Goal: Transaction & Acquisition: Purchase product/service

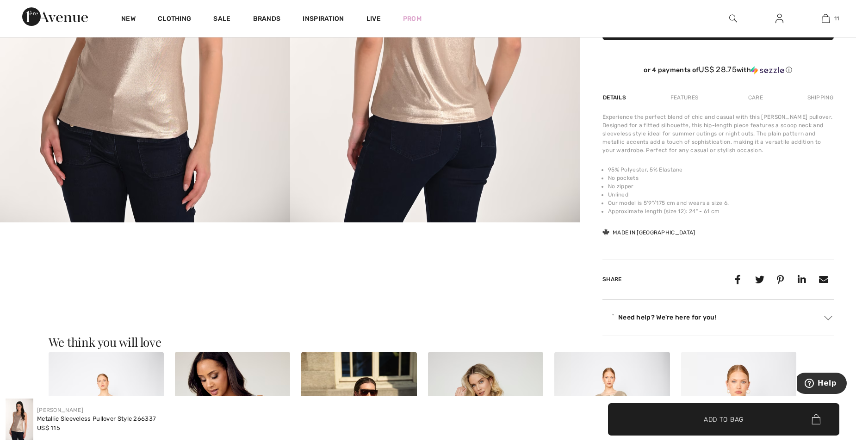
scroll to position [370, 0]
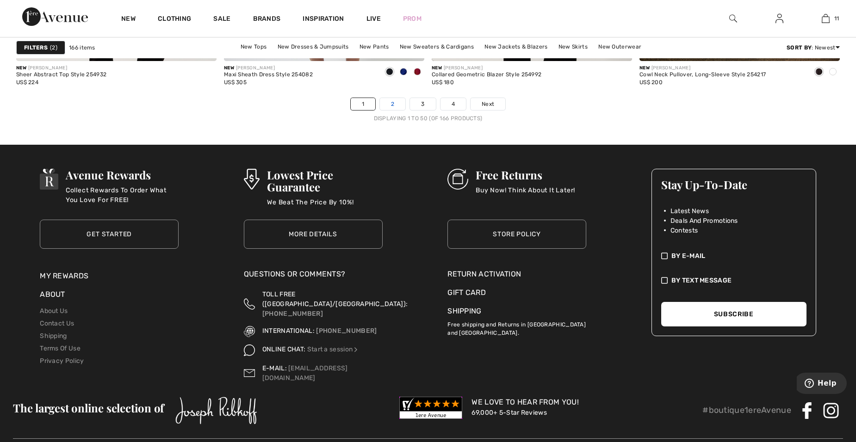
scroll to position [5344, 0]
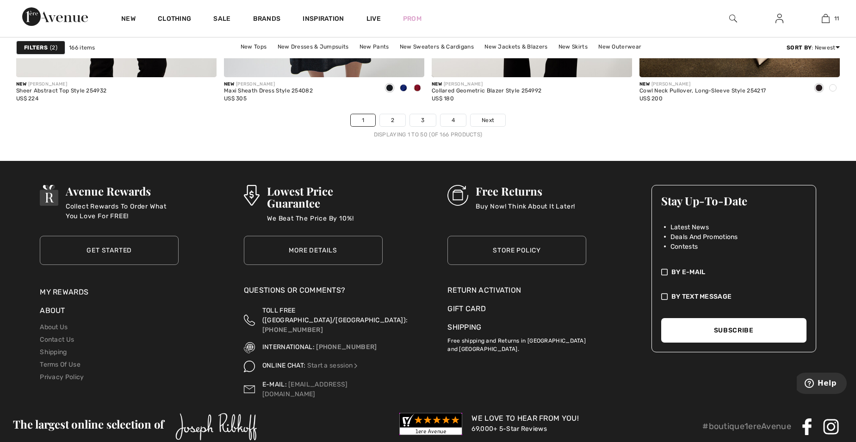
click at [400, 126] on li "2" at bounding box center [392, 120] width 26 height 13
click at [389, 114] on link "2" at bounding box center [392, 120] width 25 height 12
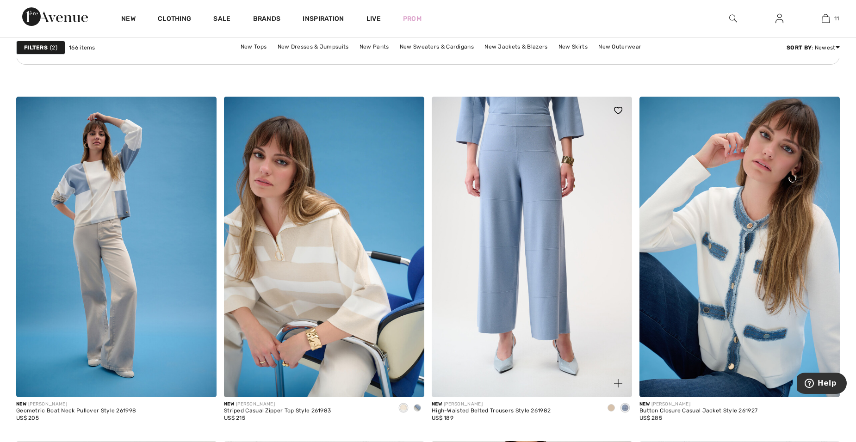
scroll to position [1665, 0]
click at [498, 271] on img at bounding box center [531, 247] width 200 height 301
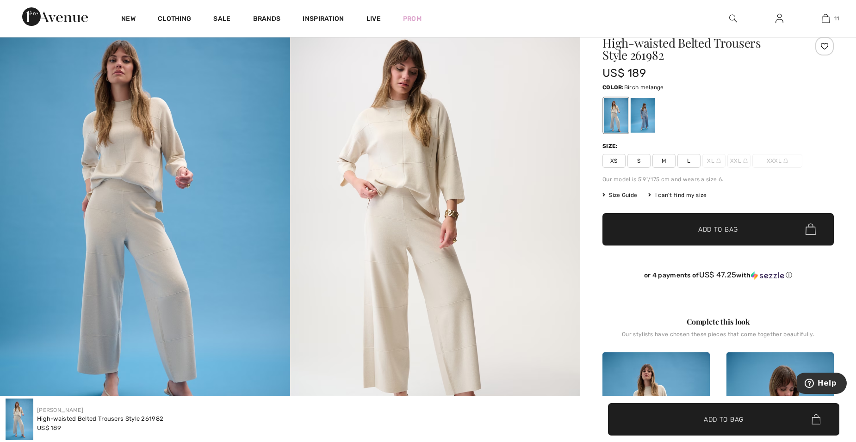
scroll to position [92, 0]
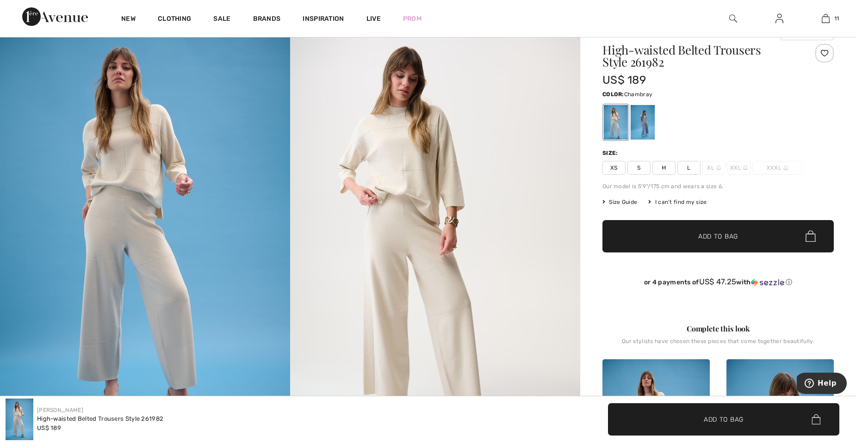
click at [638, 119] on div at bounding box center [642, 122] width 24 height 35
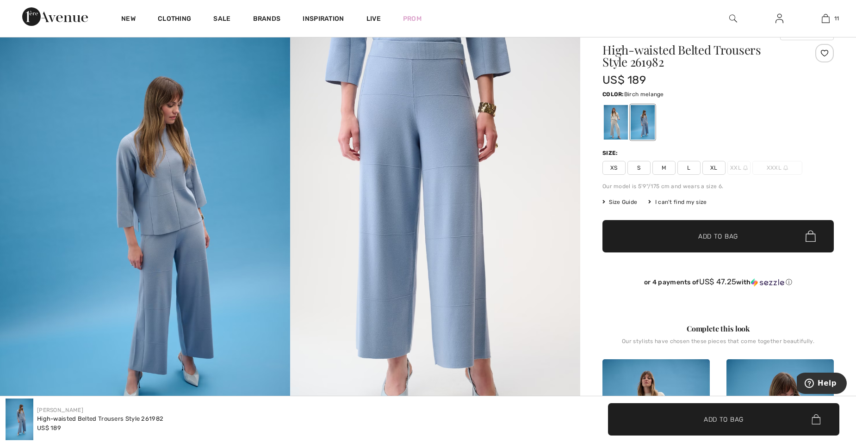
click at [611, 124] on div at bounding box center [616, 122] width 24 height 35
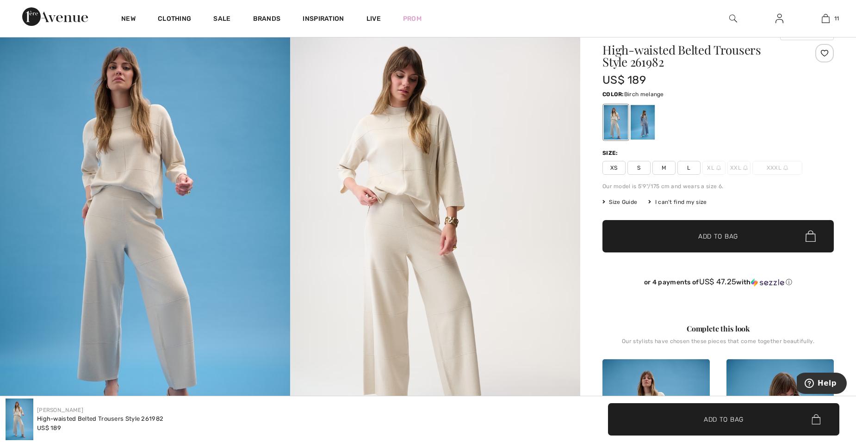
click at [691, 169] on span "L" at bounding box center [688, 168] width 23 height 14
click at [710, 240] on span "Add to Bag" at bounding box center [718, 236] width 40 height 10
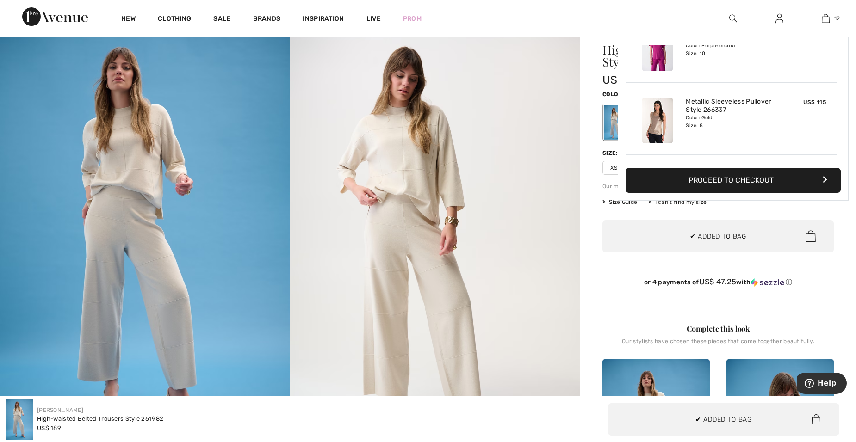
scroll to position [750, 0]
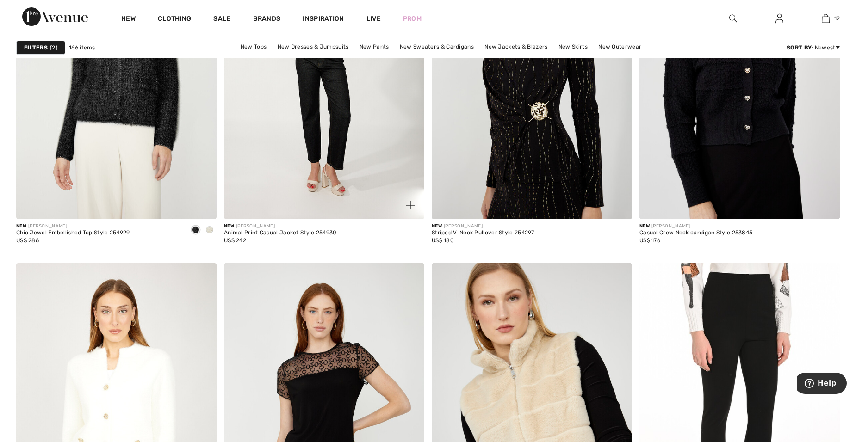
scroll to position [4810, 0]
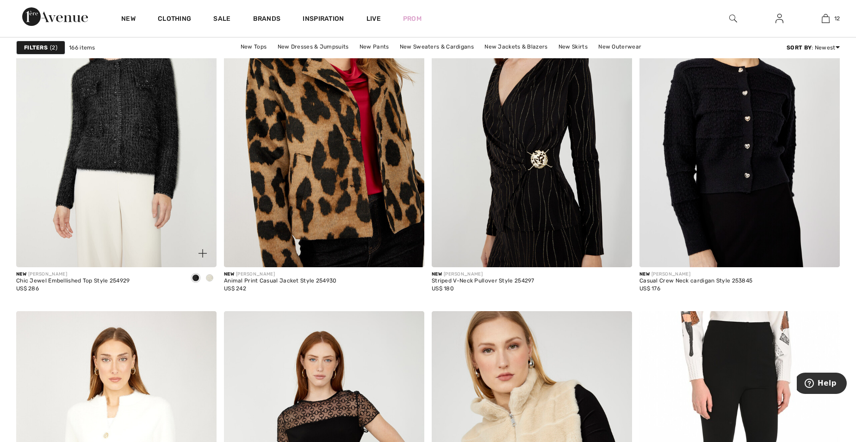
click at [211, 278] on span at bounding box center [209, 277] width 7 height 7
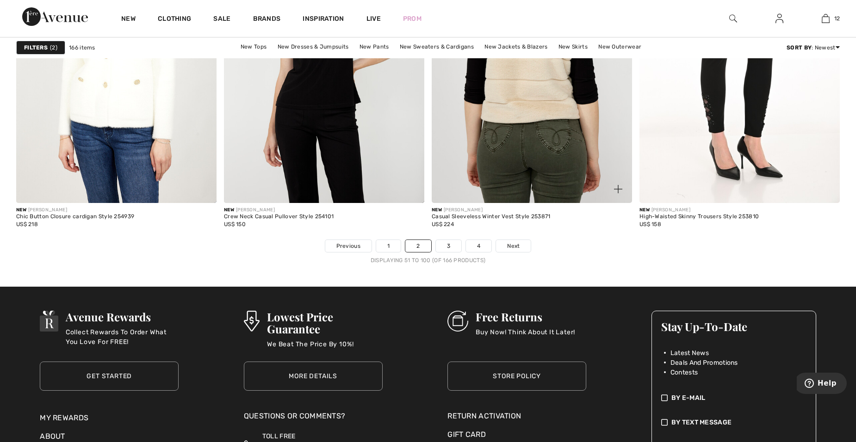
scroll to position [5319, 0]
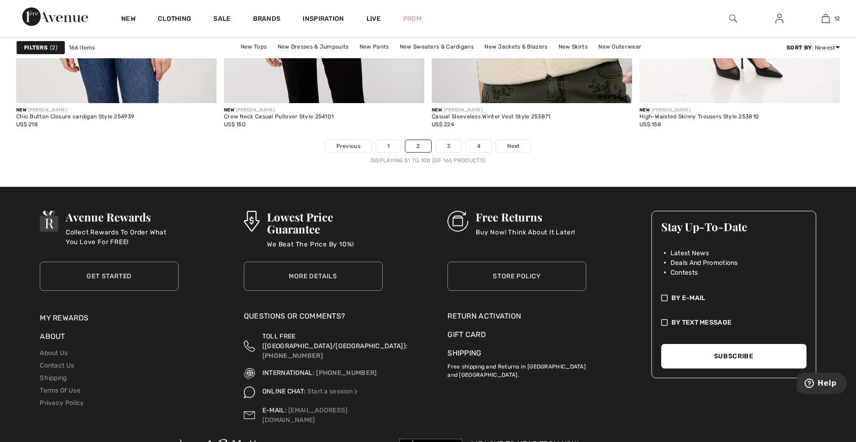
click at [451, 148] on link "3" at bounding box center [448, 146] width 25 height 12
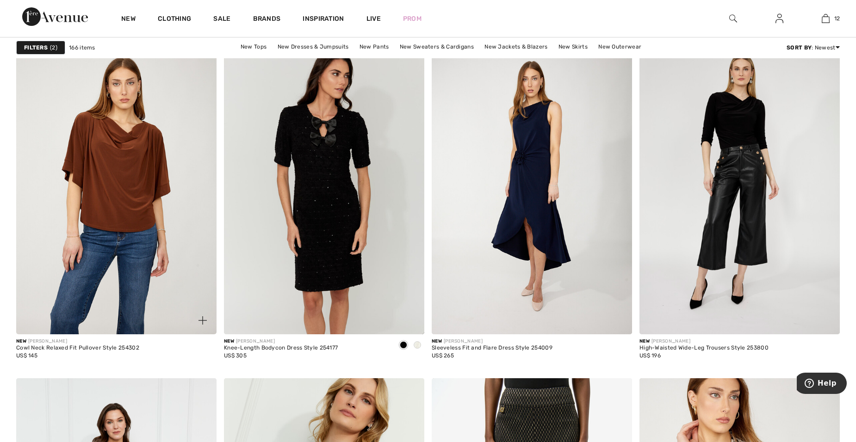
scroll to position [4394, 0]
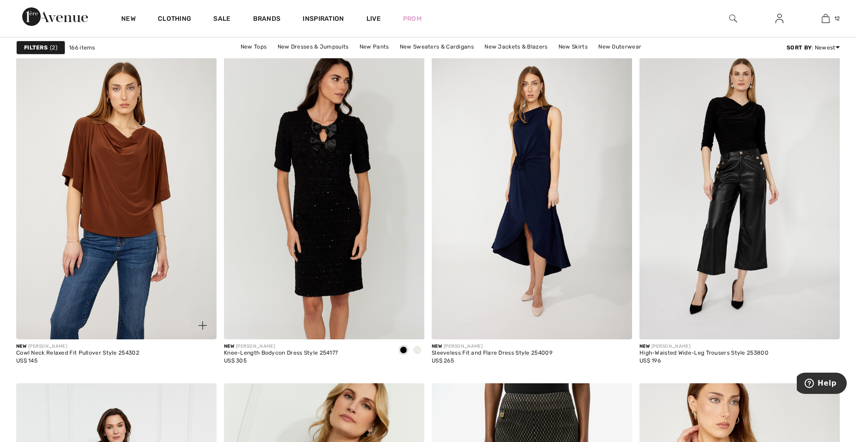
click at [142, 227] on img at bounding box center [116, 189] width 200 height 301
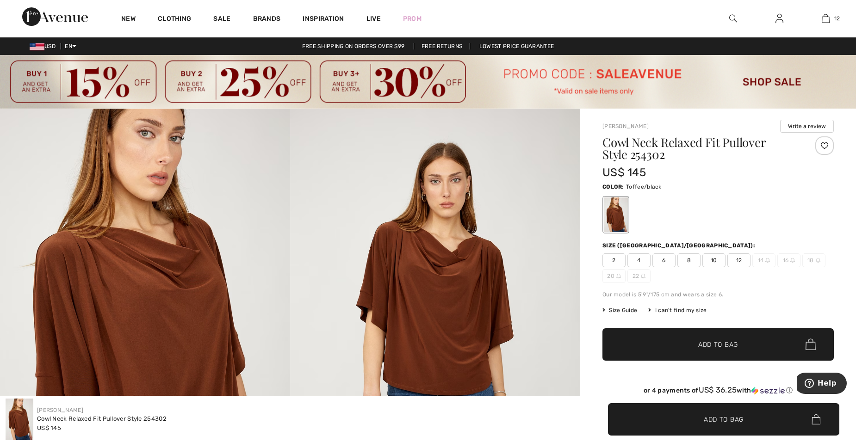
click at [695, 264] on span "8" at bounding box center [688, 260] width 23 height 14
click at [709, 343] on span "Add to Bag" at bounding box center [718, 344] width 40 height 10
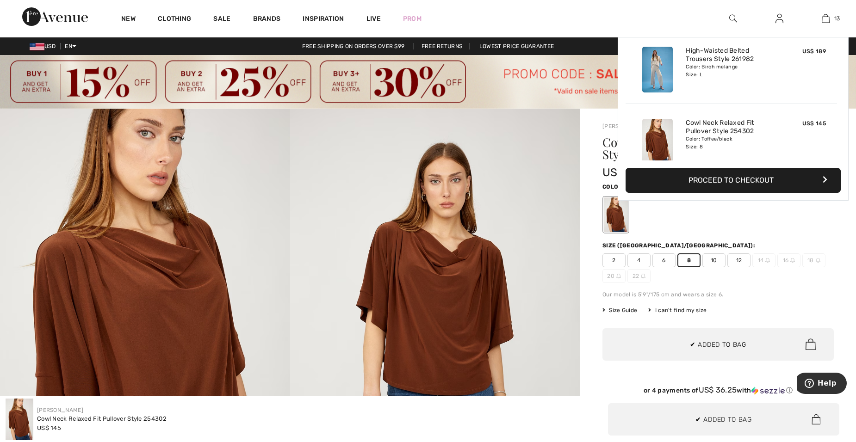
scroll to position [822, 0]
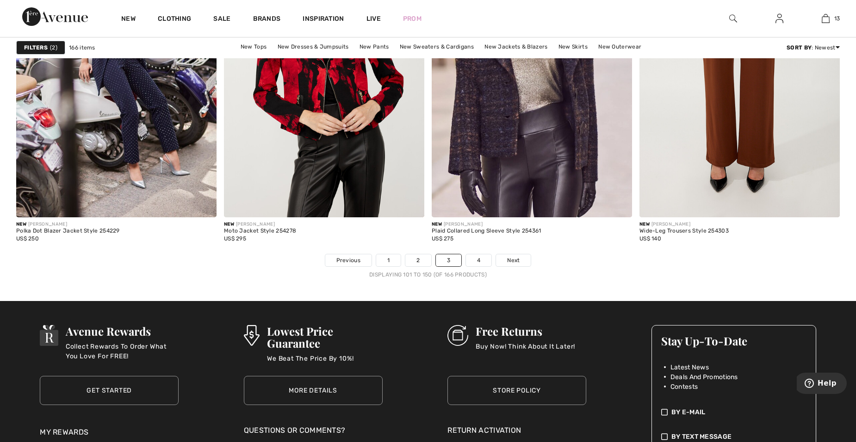
scroll to position [5319, 0]
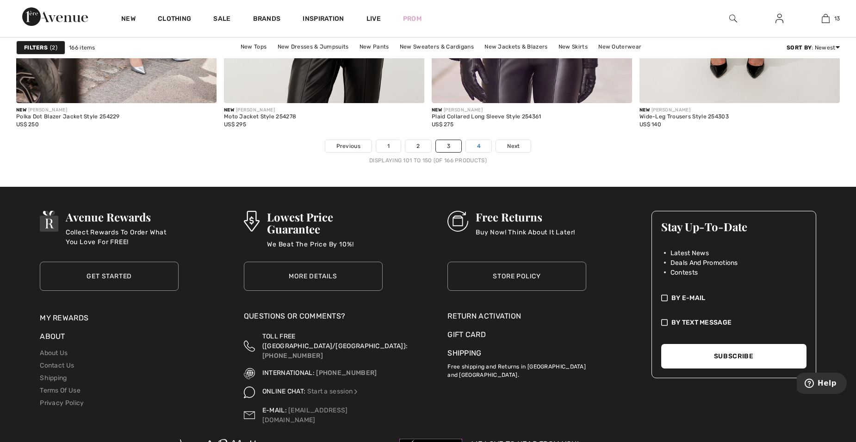
click at [474, 142] on link "4" at bounding box center [478, 146] width 25 height 12
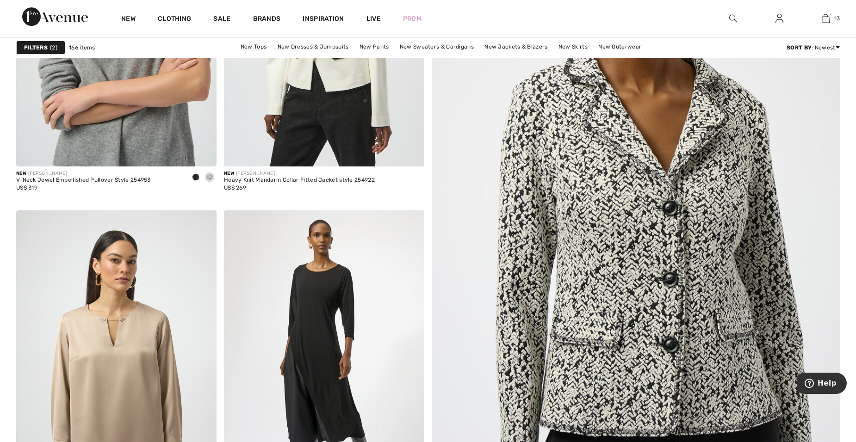
scroll to position [139, 0]
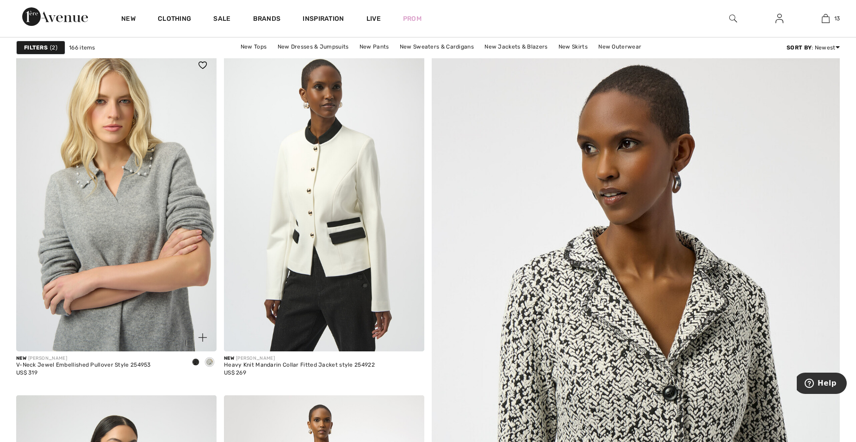
click at [162, 172] on img at bounding box center [116, 201] width 200 height 301
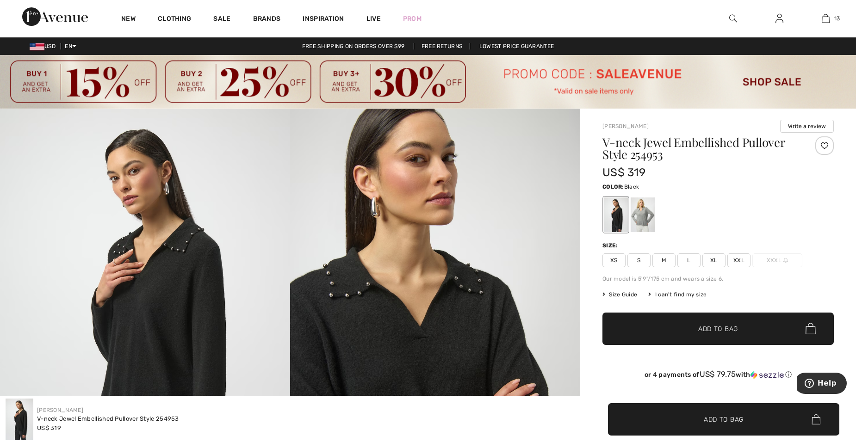
click at [661, 261] on span "M" at bounding box center [663, 260] width 23 height 14
click at [643, 218] on div at bounding box center [642, 214] width 24 height 35
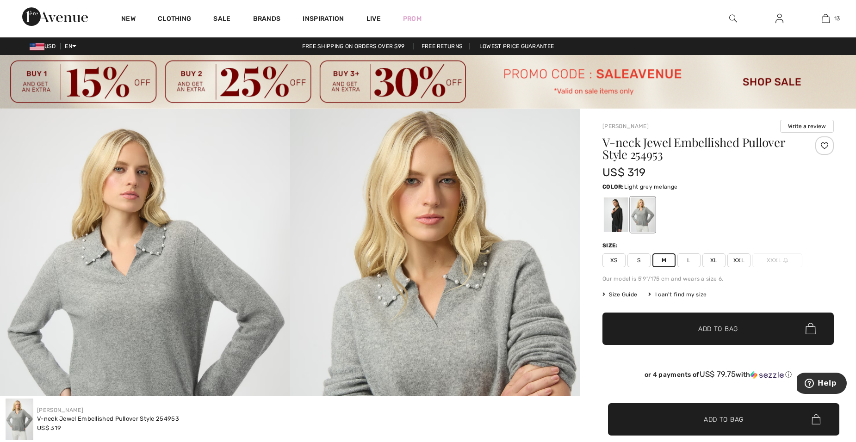
drag, startPoint x: 649, startPoint y: 301, endPoint x: 656, endPoint y: 301, distance: 6.5
drag, startPoint x: 656, startPoint y: 301, endPoint x: 631, endPoint y: 327, distance: 35.7
click at [631, 327] on span "✔ Added to Bag Add to Bag" at bounding box center [717, 329] width 231 height 32
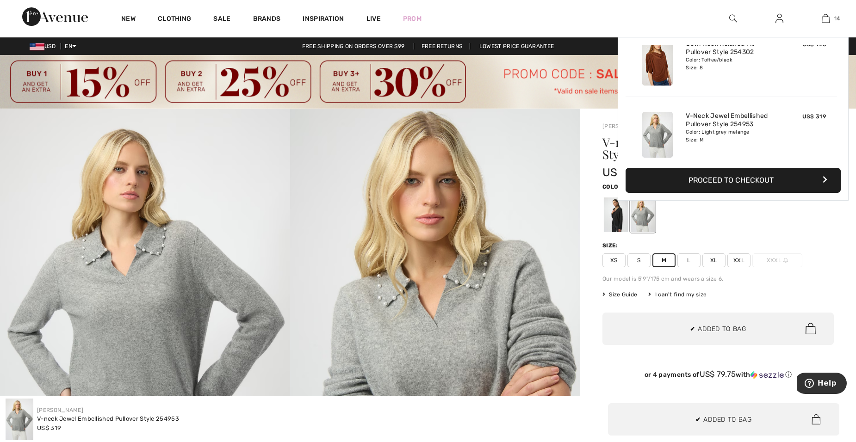
scroll to position [894, 0]
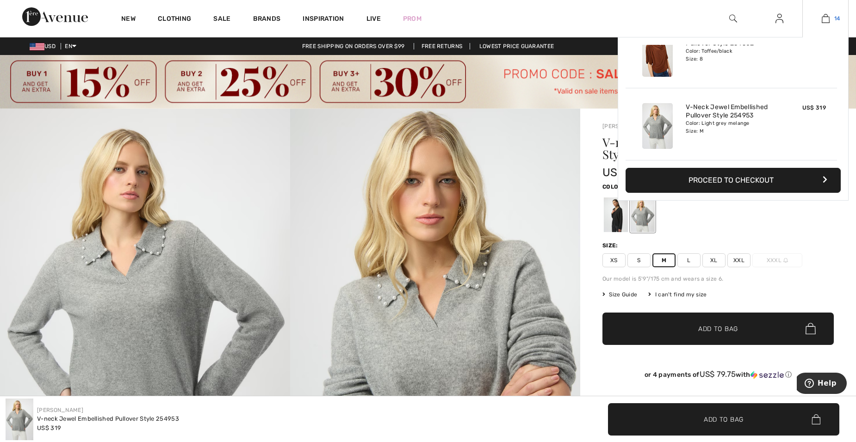
click at [822, 16] on img at bounding box center [825, 18] width 8 height 11
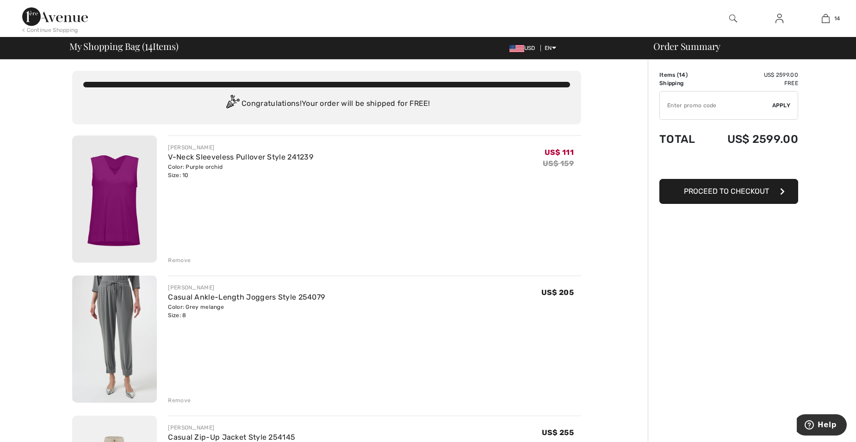
click at [182, 261] on div "Remove" at bounding box center [179, 260] width 23 height 8
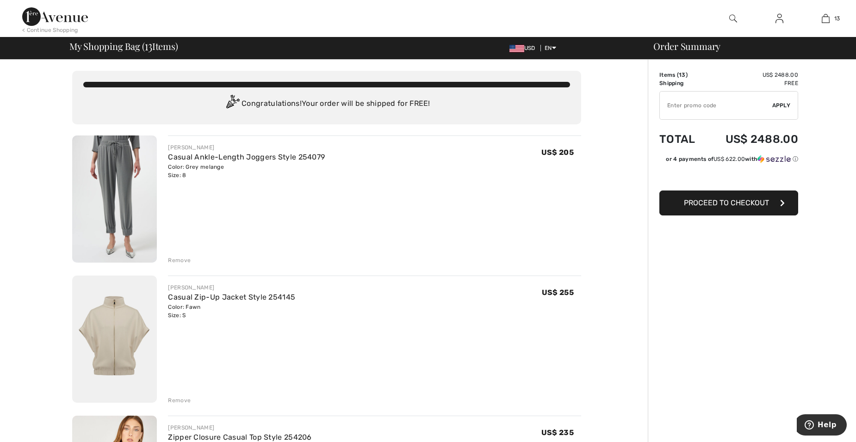
click at [727, 112] on input "TEXT" at bounding box center [715, 106] width 112 height 28
click at [713, 108] on input "TEXT" at bounding box center [715, 106] width 112 height 28
type input "SALEAVENUE"
click at [779, 102] on span "Apply" at bounding box center [781, 105] width 18 height 8
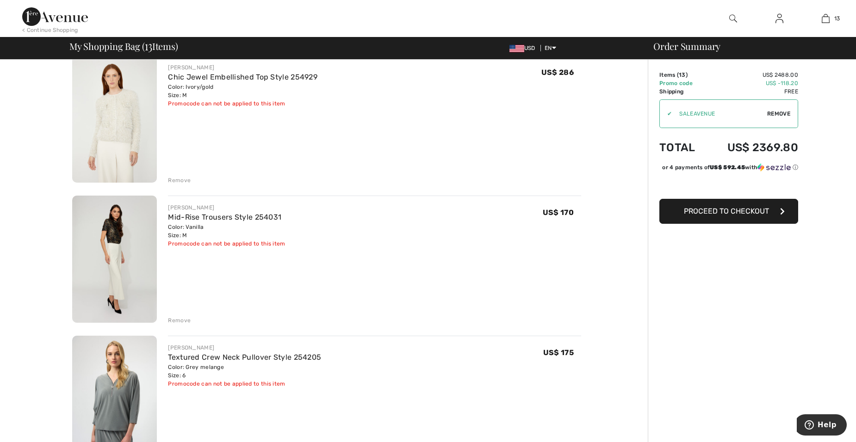
scroll to position [509, 0]
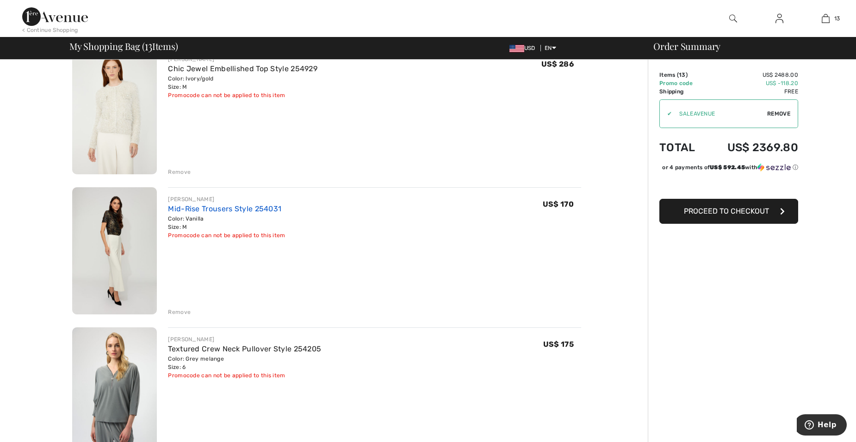
click at [204, 207] on link "Mid-Rise Trousers Style 254031" at bounding box center [224, 208] width 113 height 9
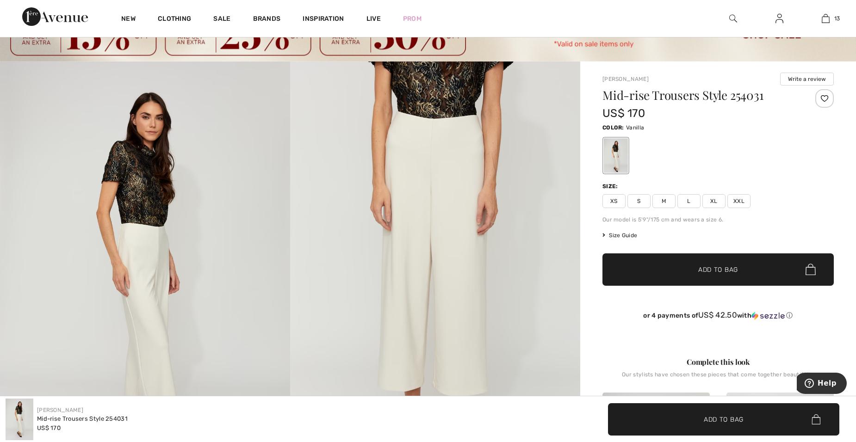
scroll to position [46, 0]
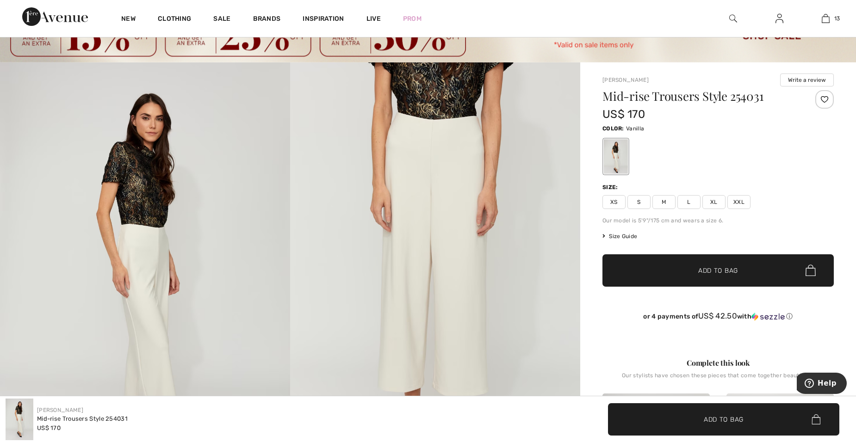
click at [148, 294] on img at bounding box center [145, 279] width 290 height 435
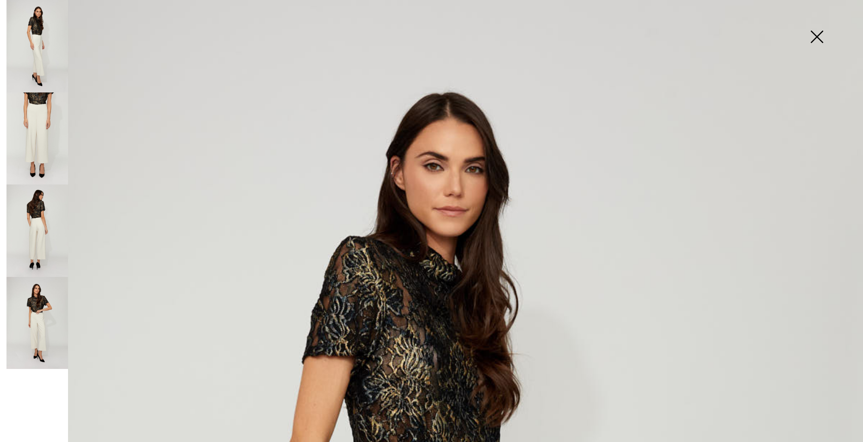
click at [42, 139] on img at bounding box center [37, 138] width 62 height 92
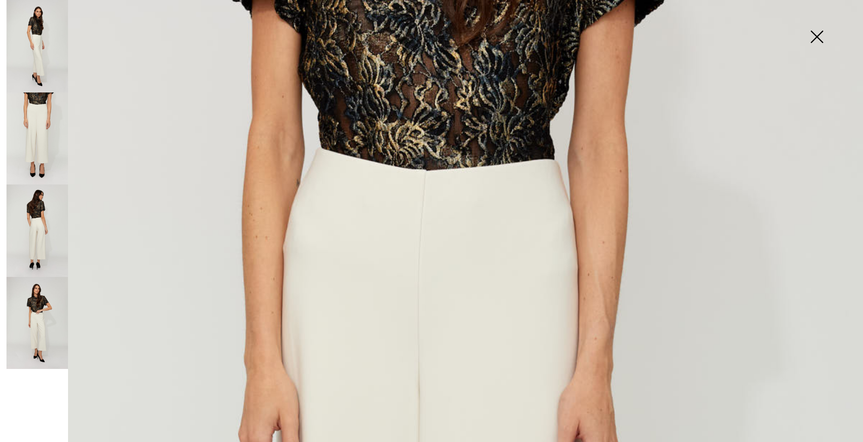
click at [44, 199] on img at bounding box center [37, 231] width 62 height 92
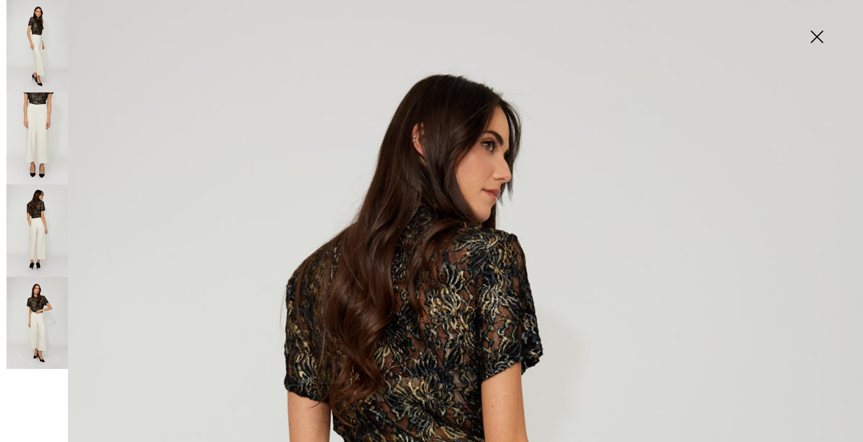
click at [828, 40] on img at bounding box center [816, 38] width 46 height 48
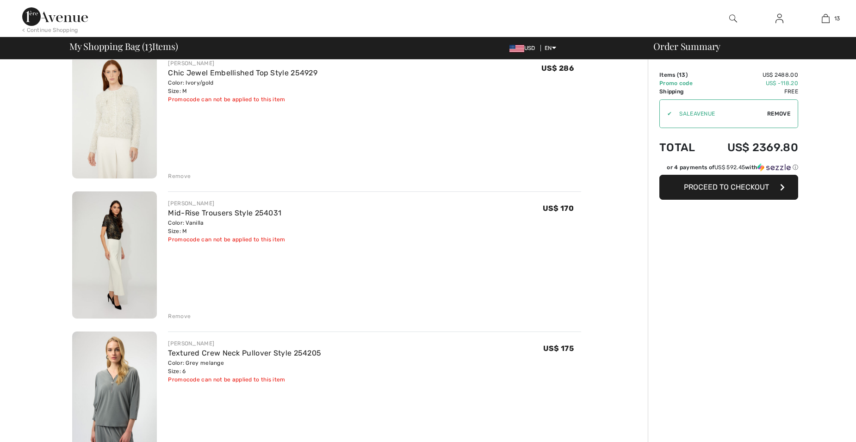
scroll to position [509, 0]
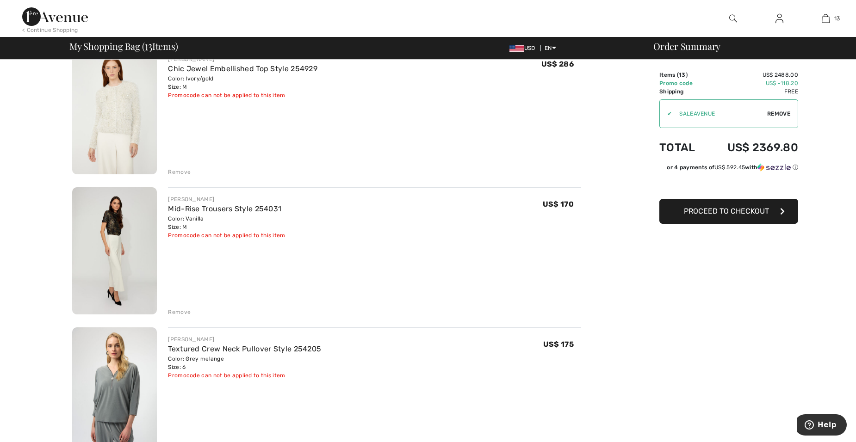
click at [177, 311] on div "Remove" at bounding box center [179, 312] width 23 height 8
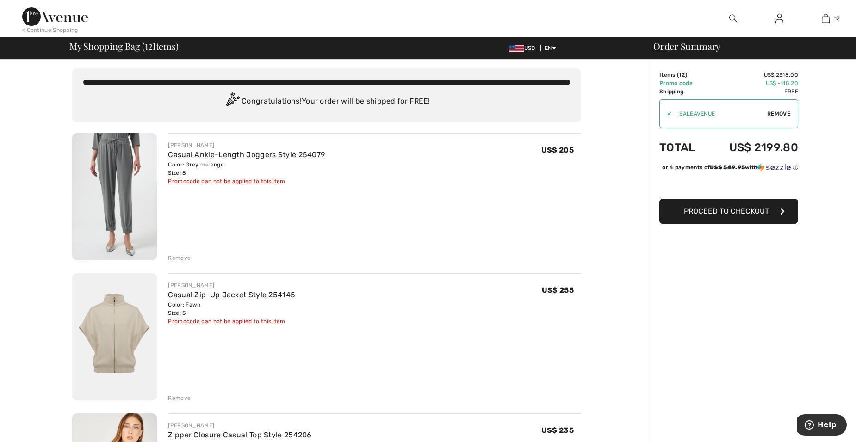
scroll to position [0, 0]
